Goal: Task Accomplishment & Management: Manage account settings

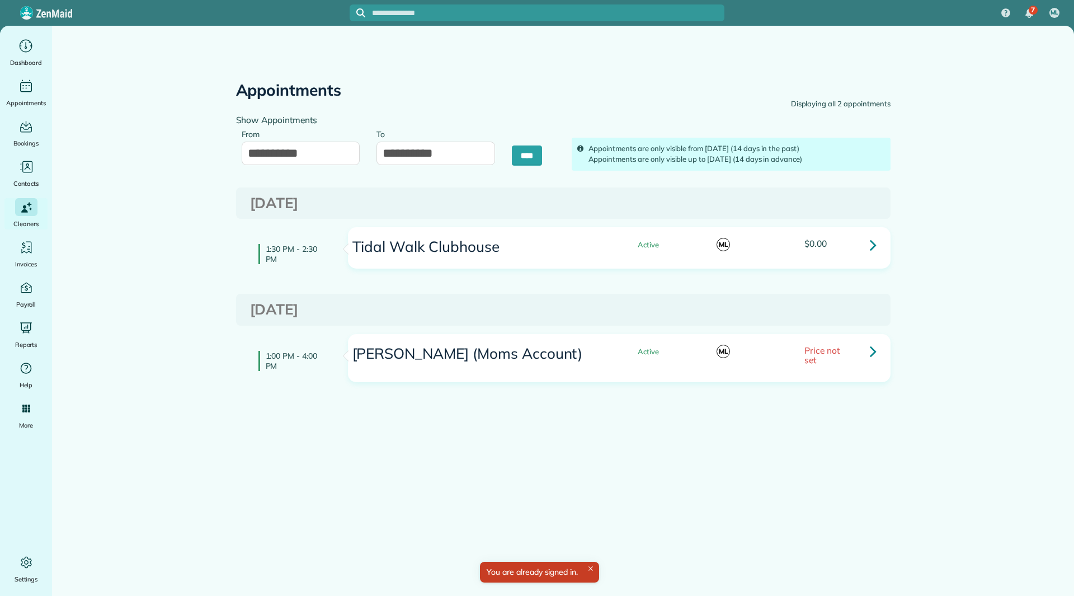
type input "**********"
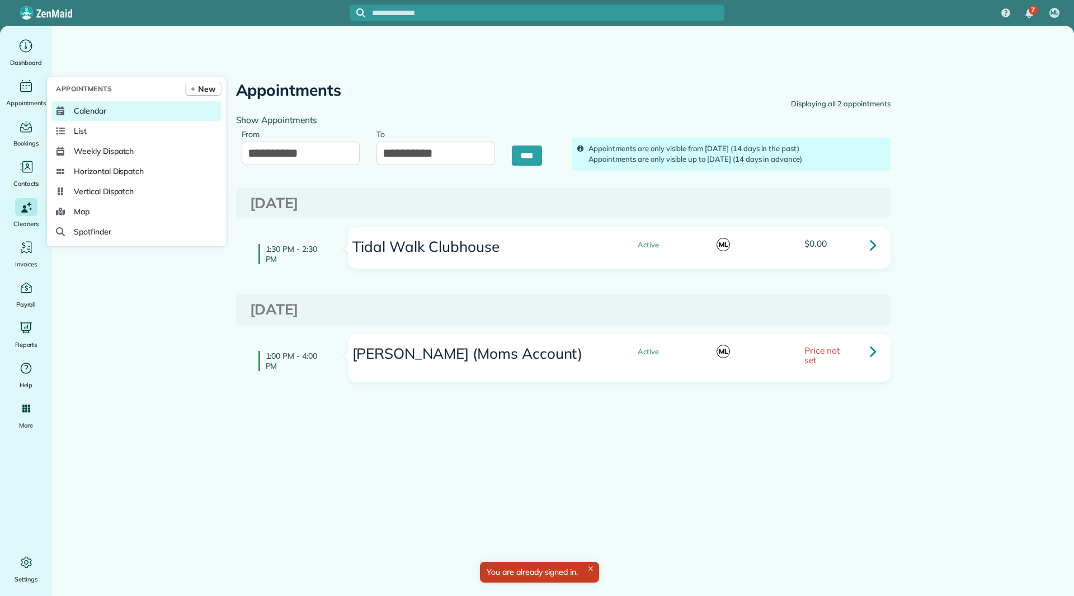
click at [91, 109] on span "Calendar" at bounding box center [90, 110] width 32 height 11
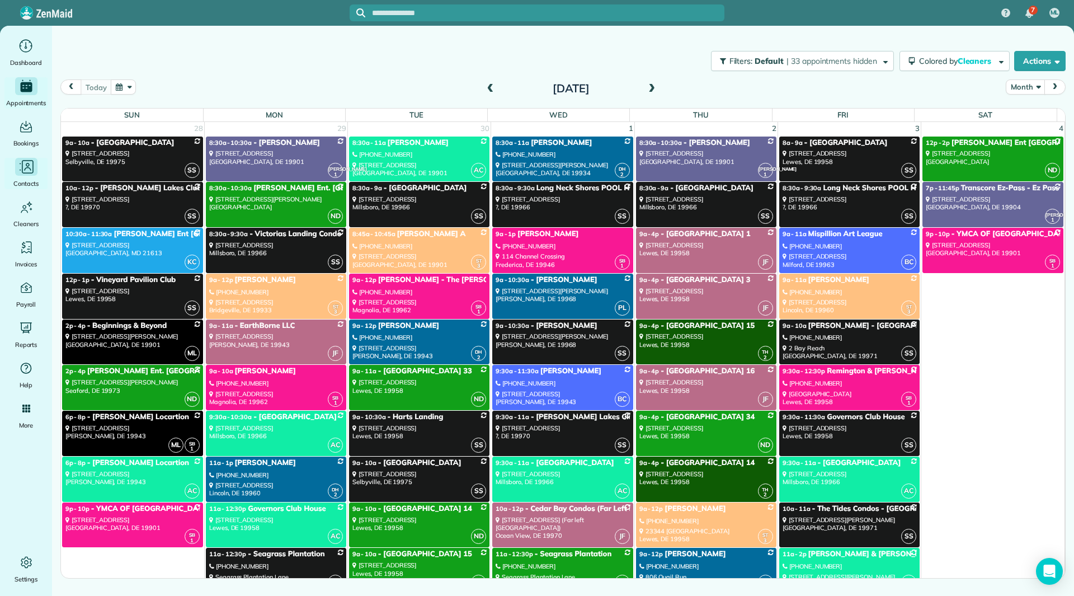
click at [36, 177] on div "Contacts" at bounding box center [26, 173] width 45 height 31
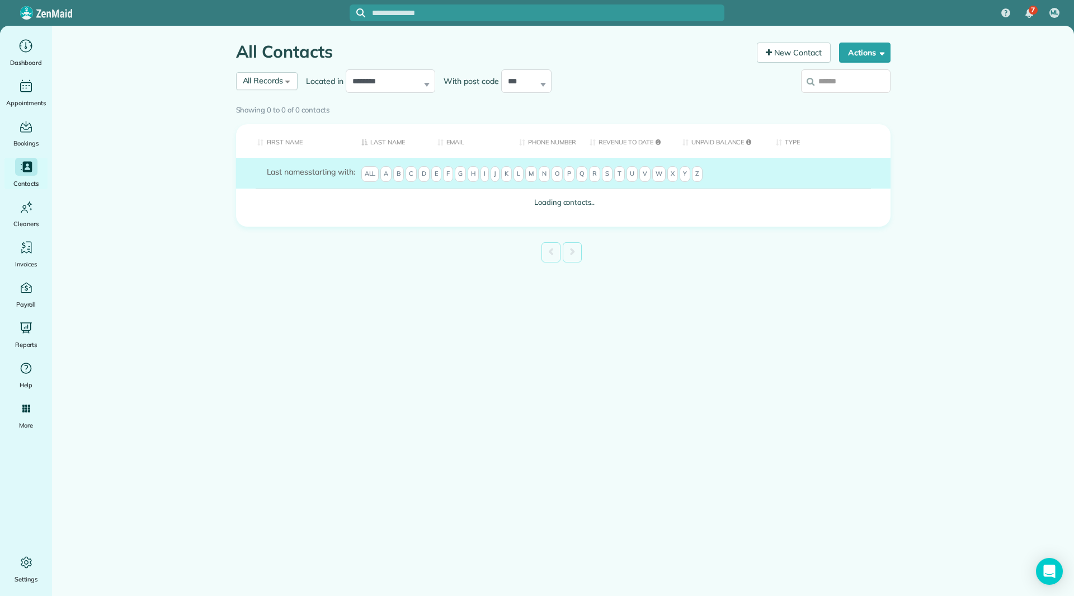
click at [281, 144] on th "First Name" at bounding box center [294, 141] width 117 height 34
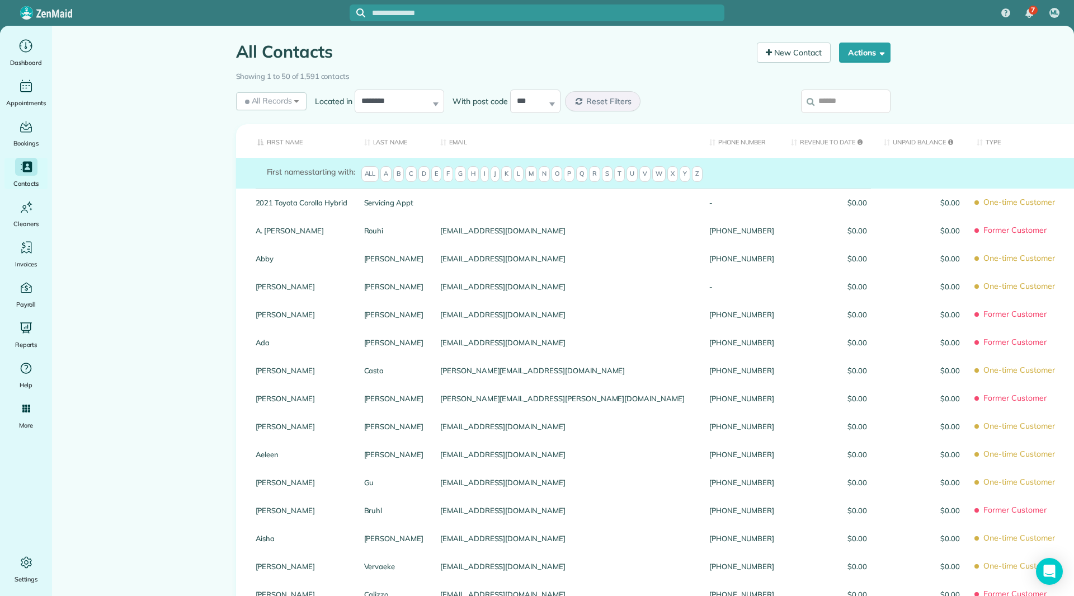
click at [281, 143] on th "First Name" at bounding box center [296, 141] width 120 height 34
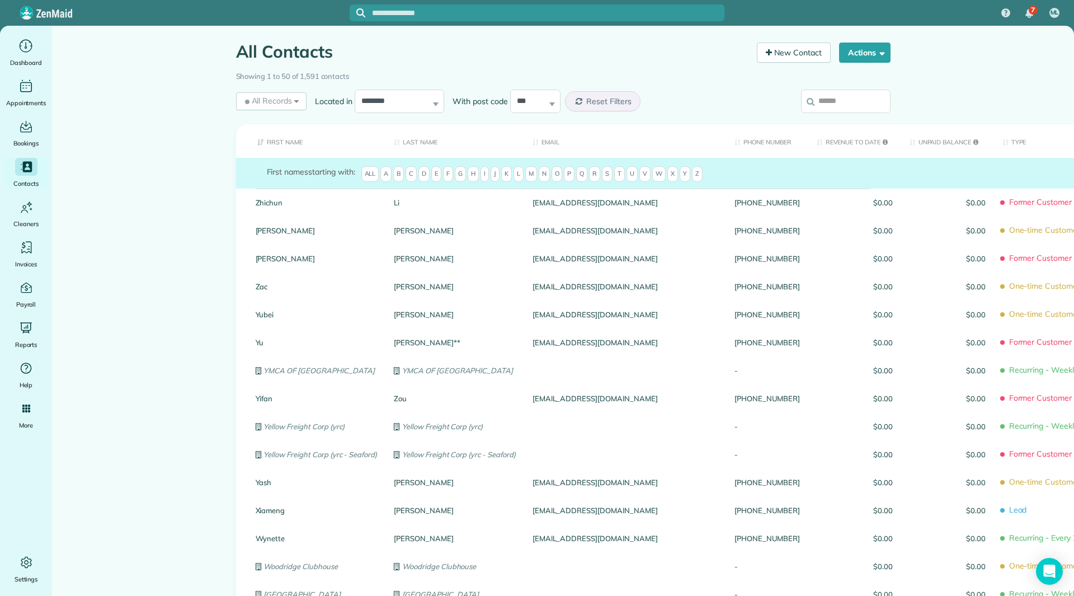
click at [423, 178] on span "D" at bounding box center [423, 174] width 11 height 16
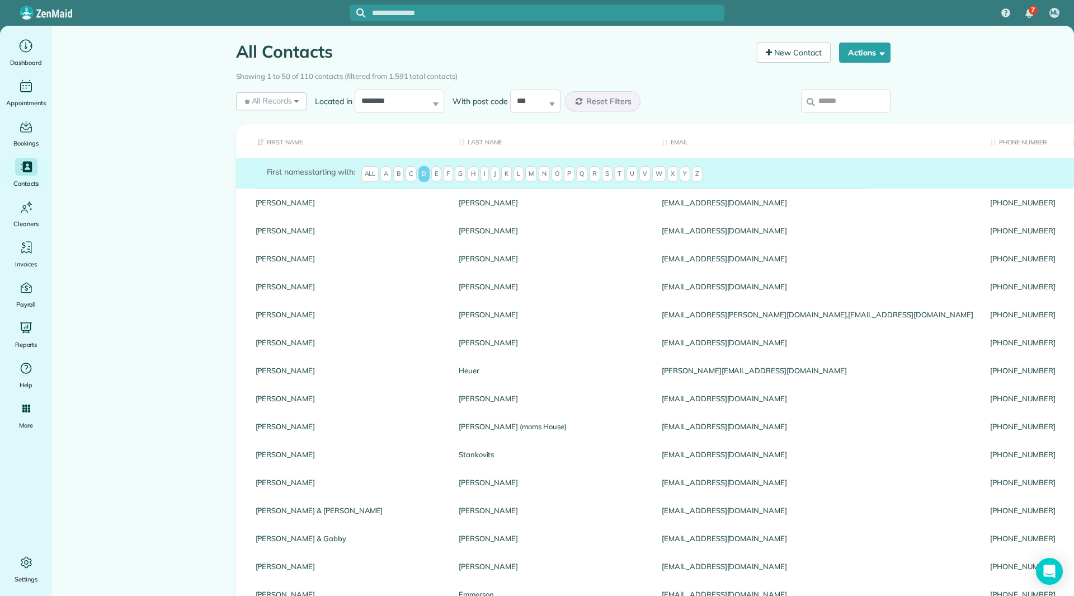
click at [814, 102] on input "search" at bounding box center [845, 100] width 89 height 23
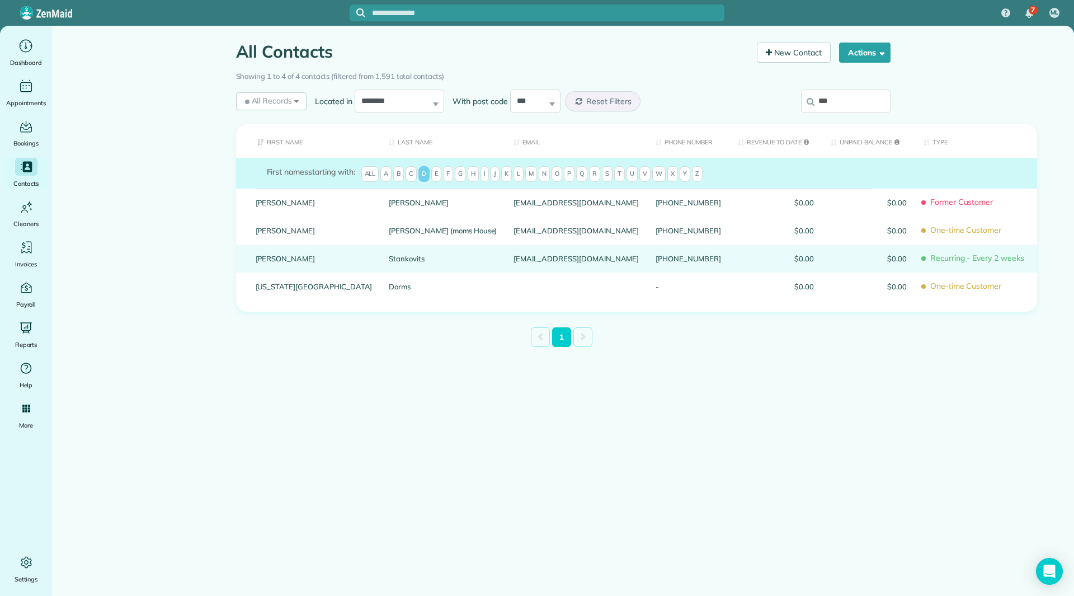
type input "***"
click at [262, 256] on link "[PERSON_NAME]" at bounding box center [314, 258] width 117 height 8
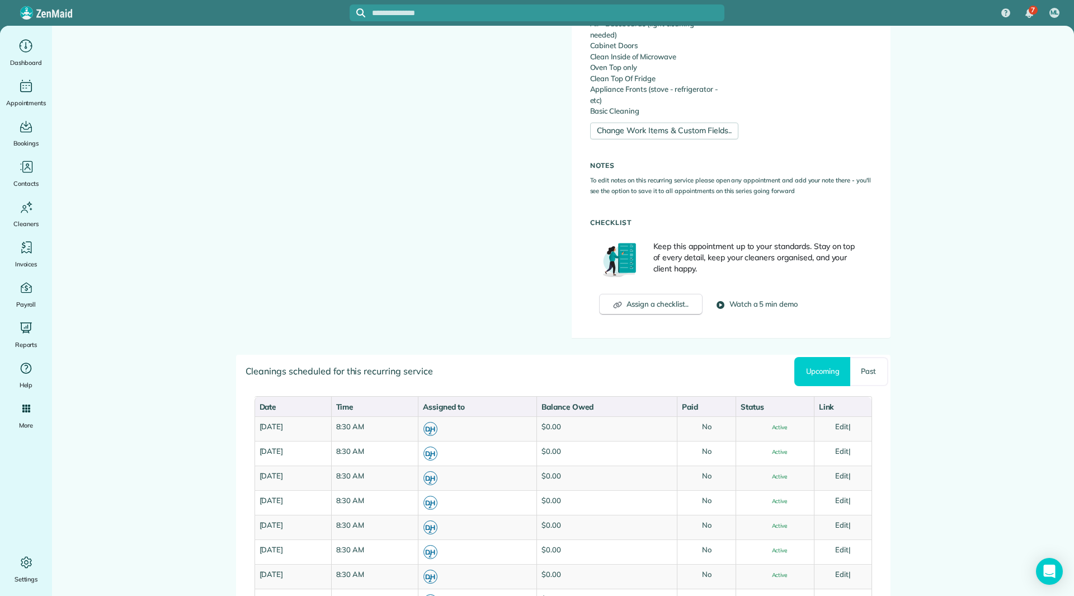
scroll to position [727, 0]
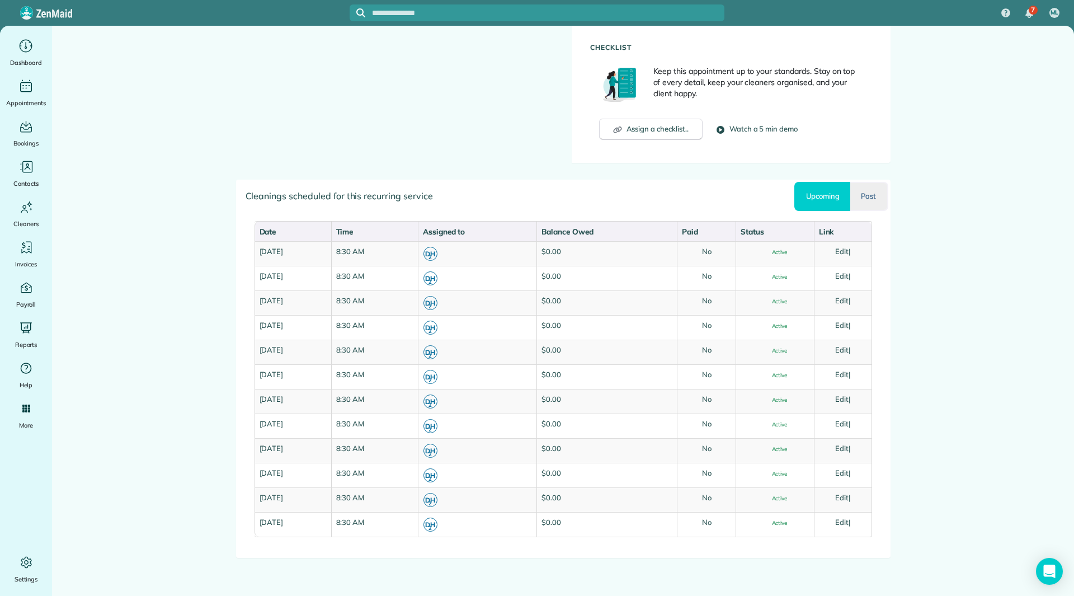
click at [855, 201] on link "Past" at bounding box center [868, 196] width 37 height 29
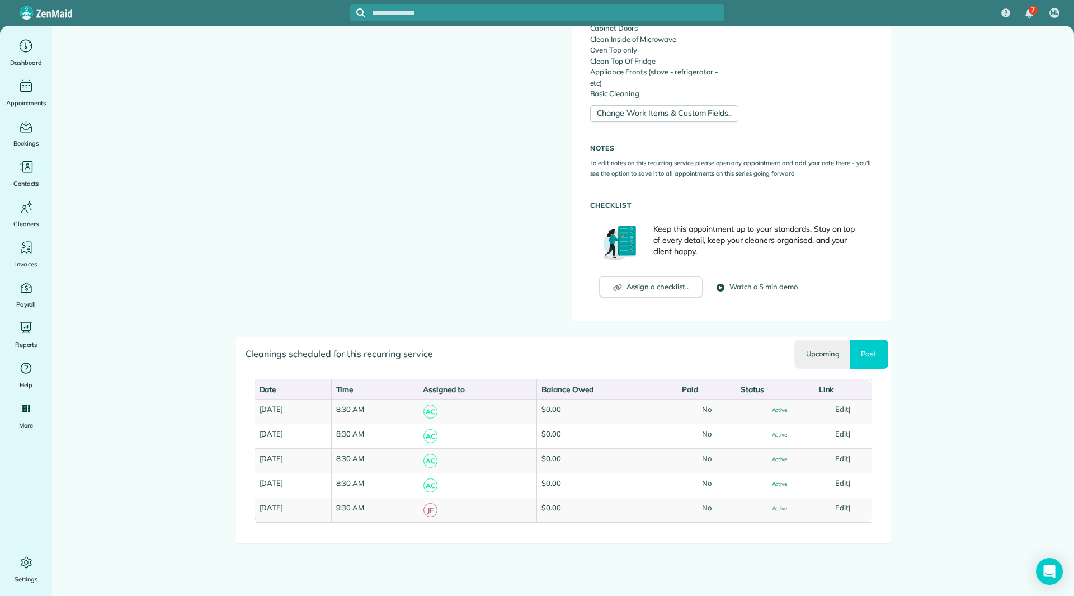
click at [826, 350] on link "Upcoming" at bounding box center [822, 354] width 56 height 29
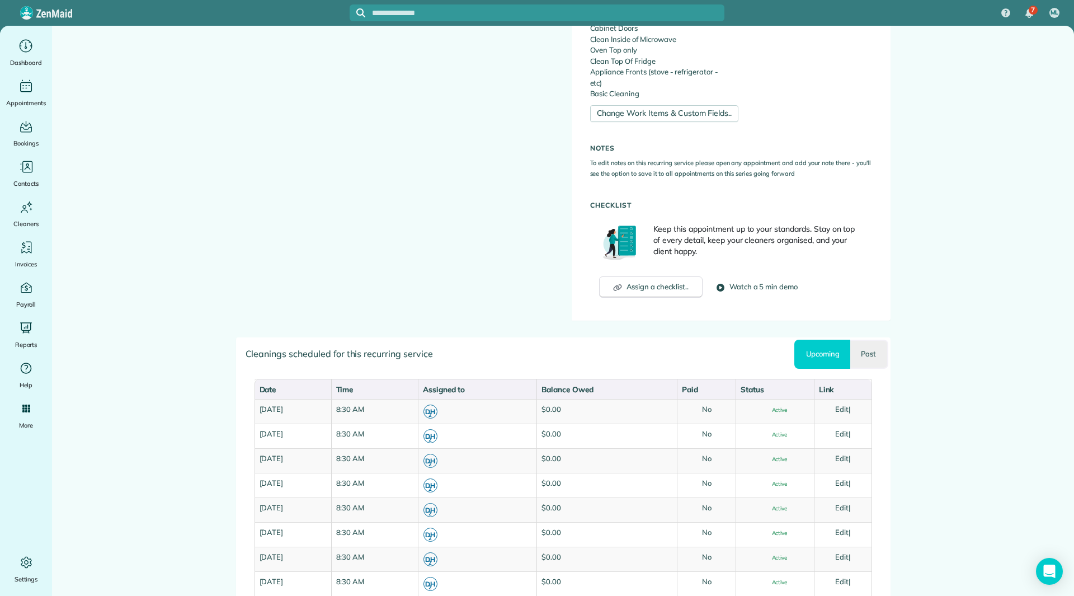
click at [875, 346] on link "Past" at bounding box center [868, 354] width 37 height 29
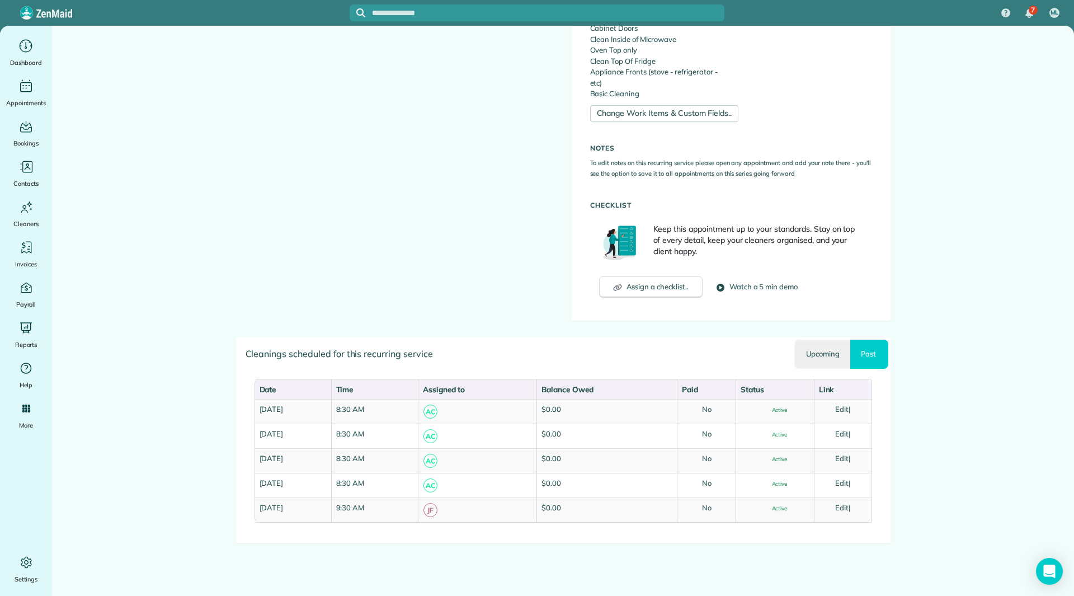
click at [805, 357] on link "Upcoming" at bounding box center [822, 354] width 56 height 29
